Goal: Task Accomplishment & Management: Use online tool/utility

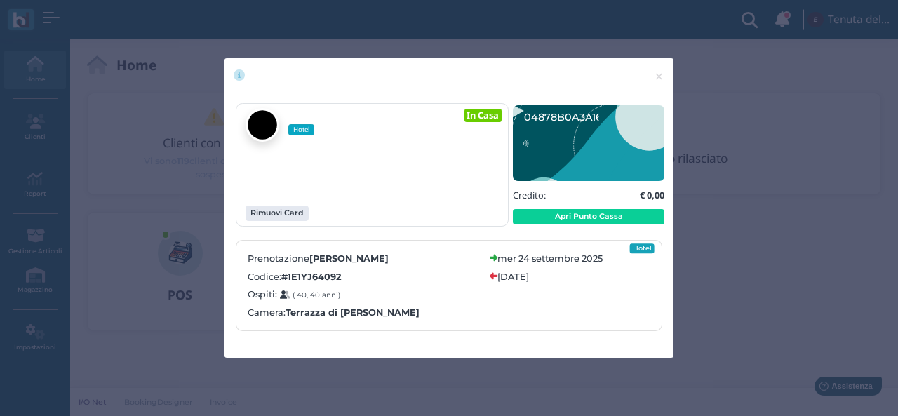
click at [714, 143] on div "× close Hotel In Casa Rimuovi Card" at bounding box center [449, 208] width 898 height 416
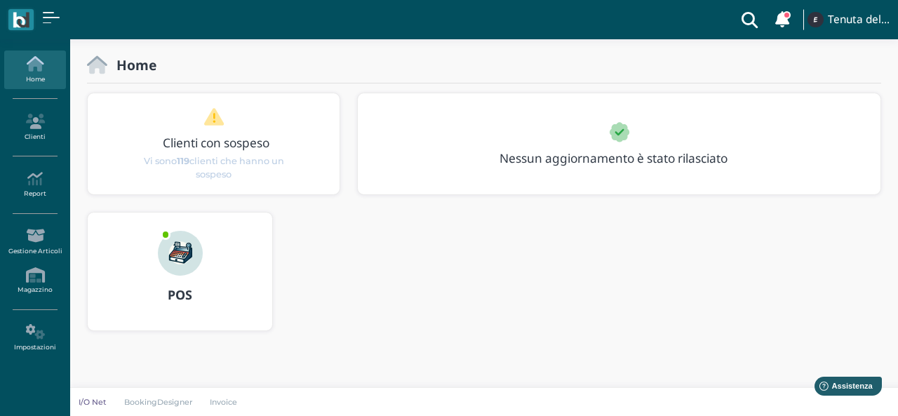
click at [175, 266] on img at bounding box center [180, 253] width 45 height 45
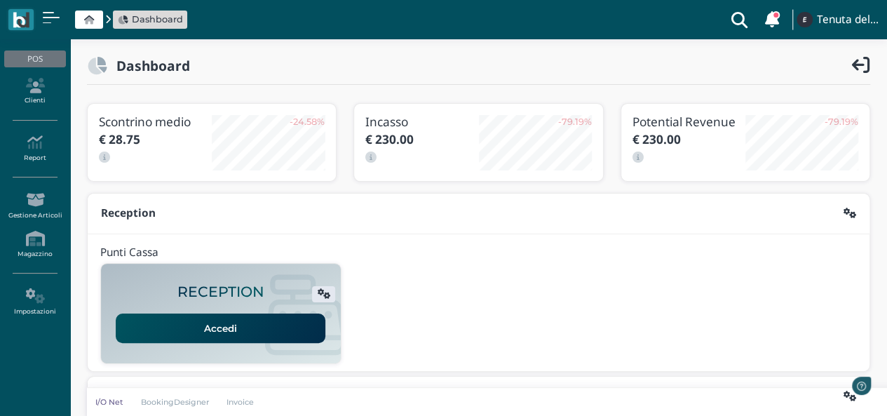
click at [235, 327] on link "Accedi" at bounding box center [221, 327] width 210 height 29
